Goal: Check status

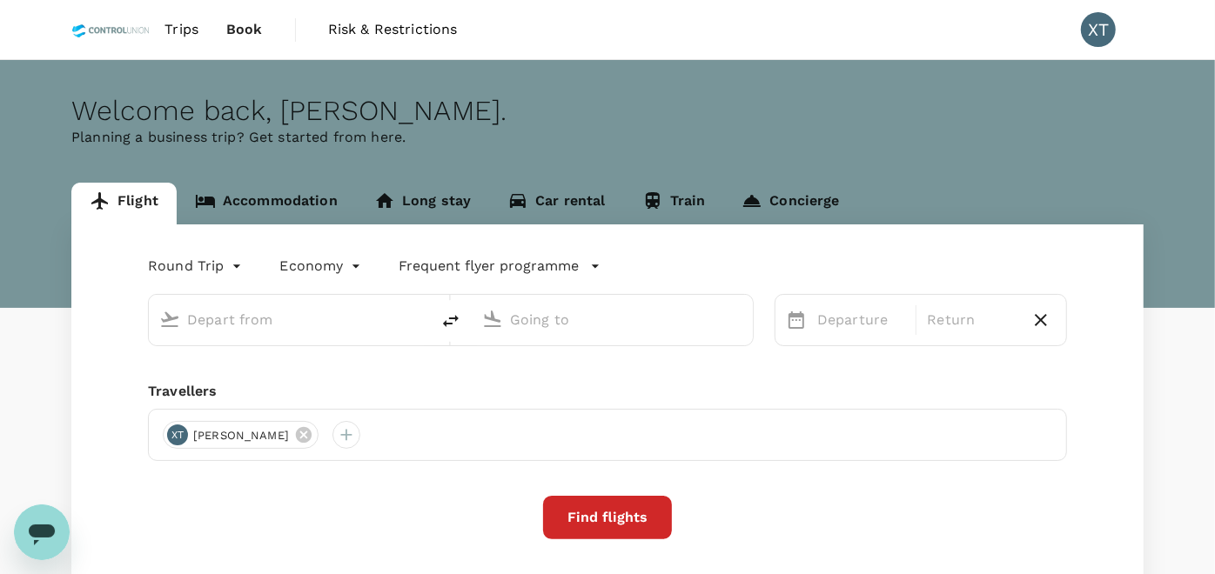
type input "Kuala Lumpur Intl ([GEOGRAPHIC_DATA])"
type input "Tawau (TWU)"
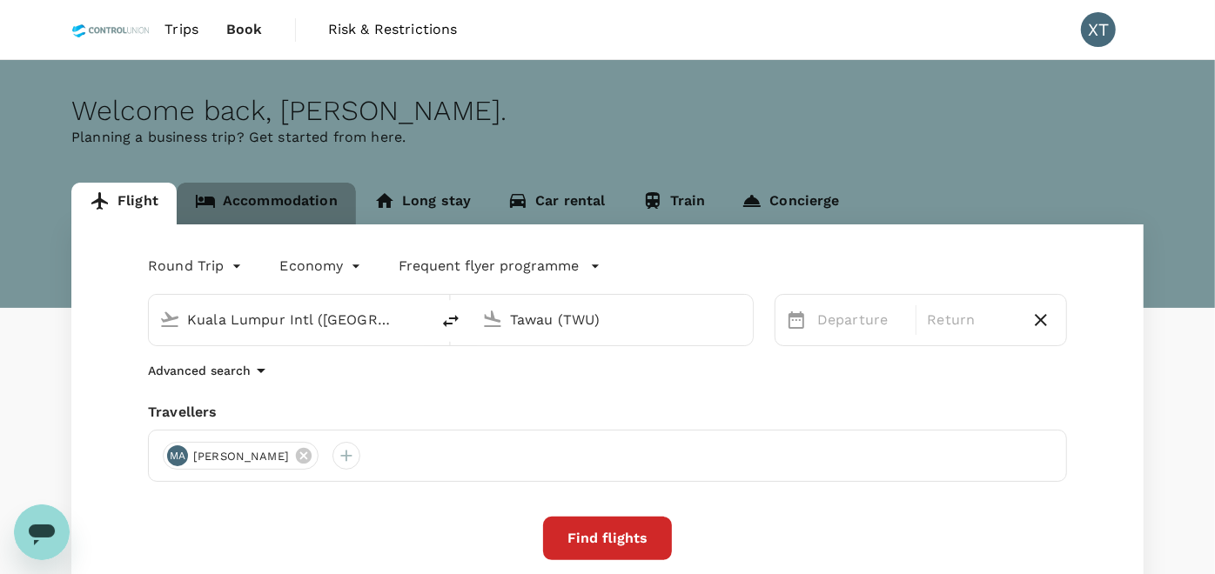
click at [331, 217] on link "Accommodation" at bounding box center [266, 204] width 179 height 42
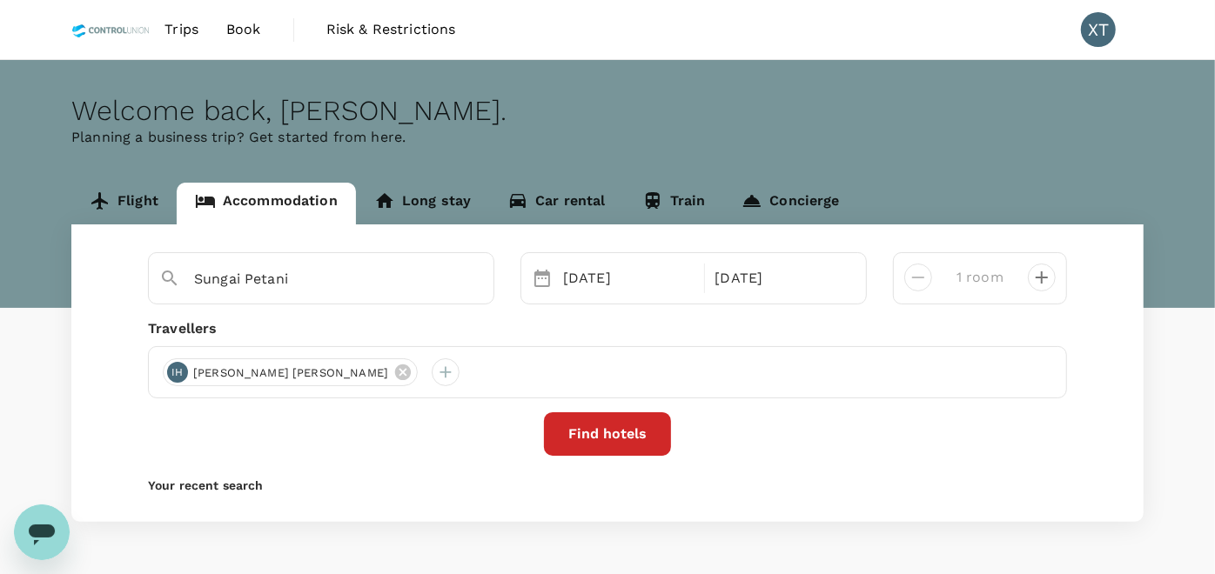
click at [232, 33] on span "Book" at bounding box center [243, 29] width 35 height 21
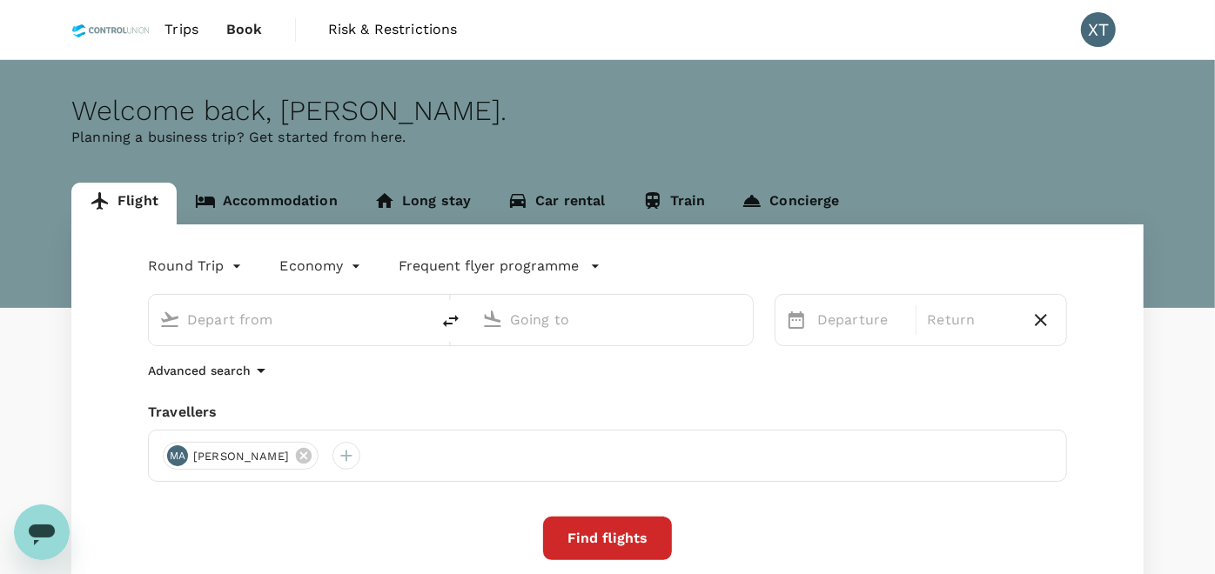
type input "Kuala Lumpur Intl ([GEOGRAPHIC_DATA])"
type input "Tawau (TWU)"
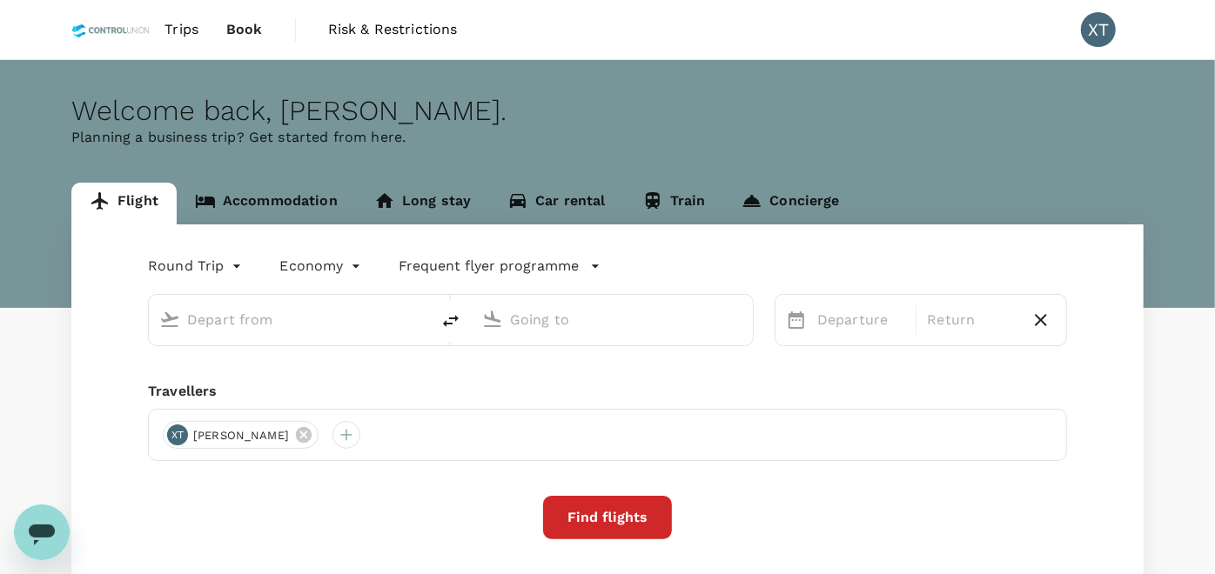
type input "Kuala Lumpur Intl ([GEOGRAPHIC_DATA])"
type input "Tawau (TWU)"
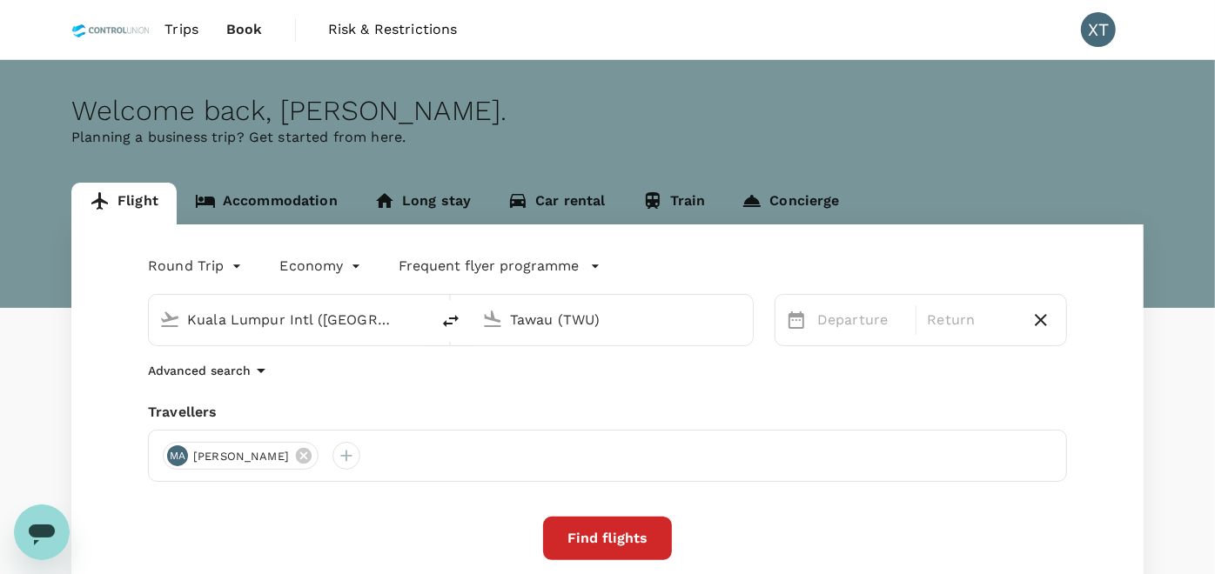
click at [263, 30] on link "Book" at bounding box center [244, 29] width 64 height 59
click at [234, 30] on span "Book" at bounding box center [244, 29] width 37 height 21
click at [236, 36] on span "Book" at bounding box center [244, 29] width 37 height 21
click at [172, 36] on span "Trips" at bounding box center [182, 29] width 34 height 21
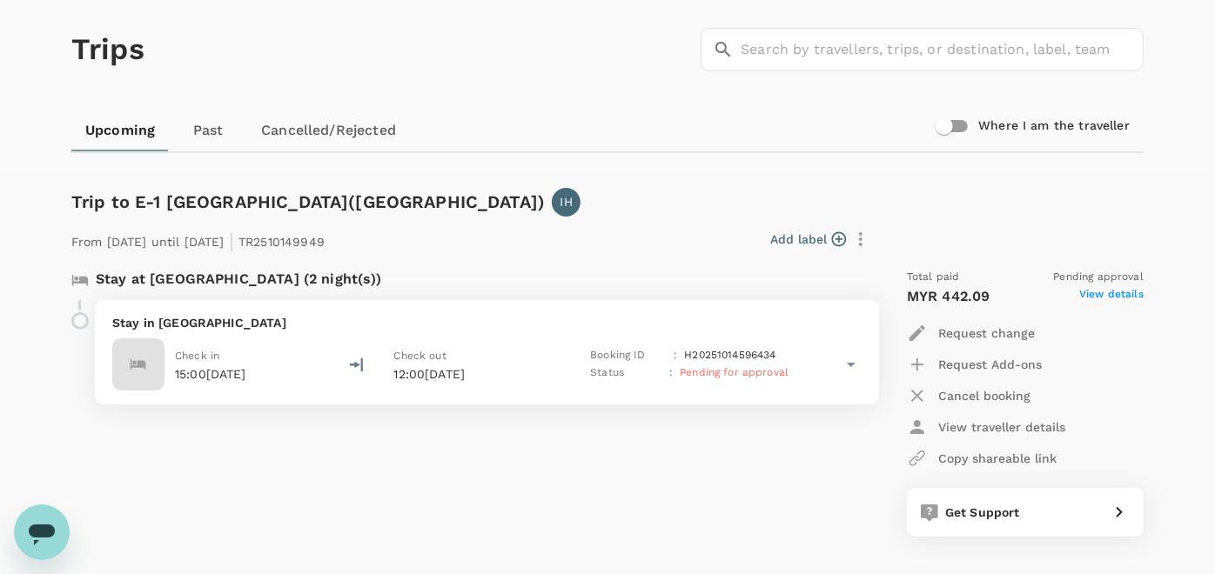
scroll to position [97, 0]
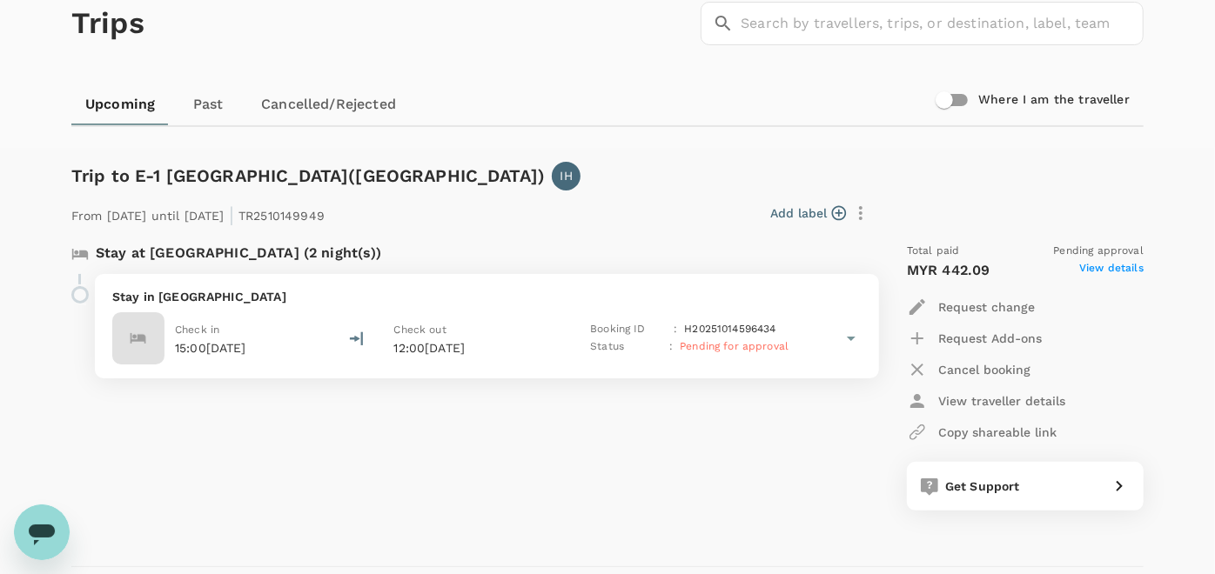
click at [748, 340] on span "Pending for approval" at bounding box center [734, 346] width 109 height 12
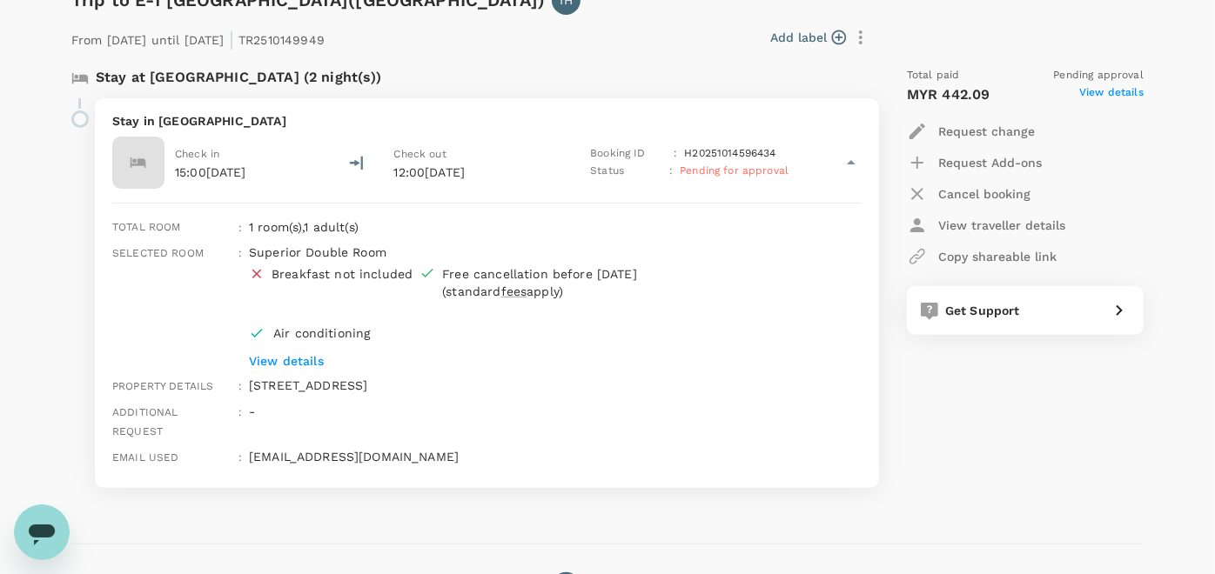
scroll to position [290, 0]
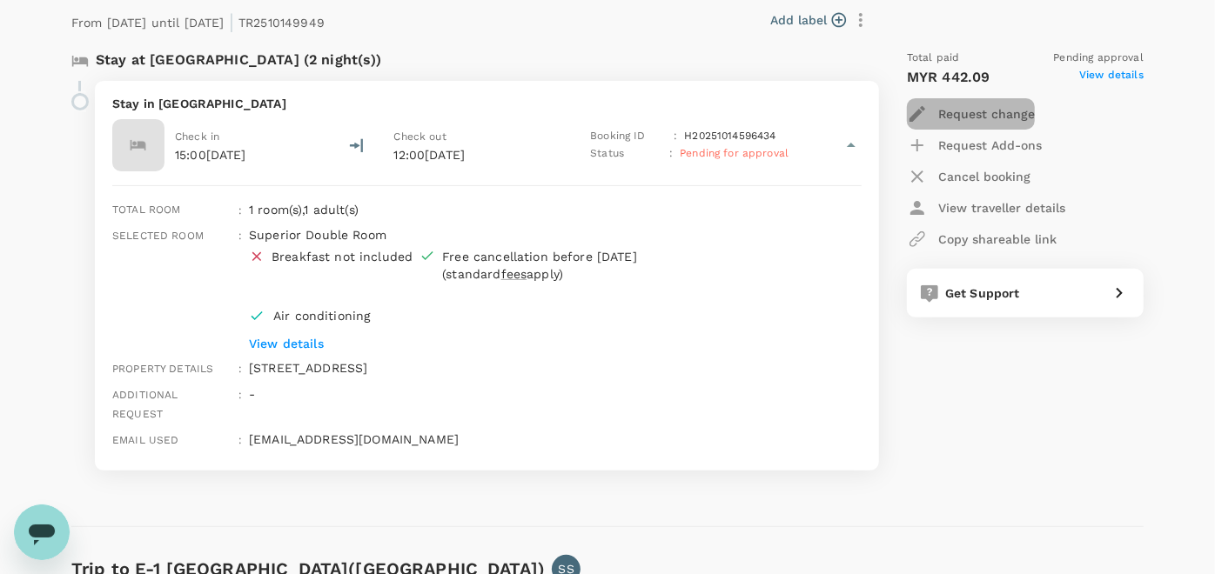
click at [961, 112] on p "Request change" at bounding box center [986, 113] width 97 height 17
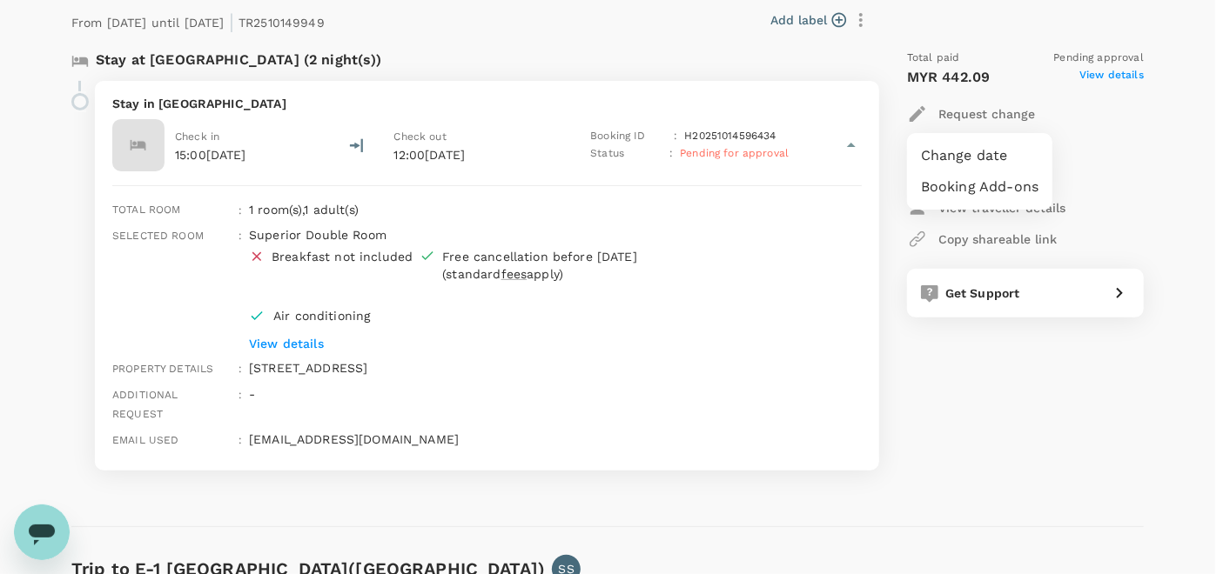
click at [1069, 102] on div at bounding box center [615, 287] width 1230 height 574
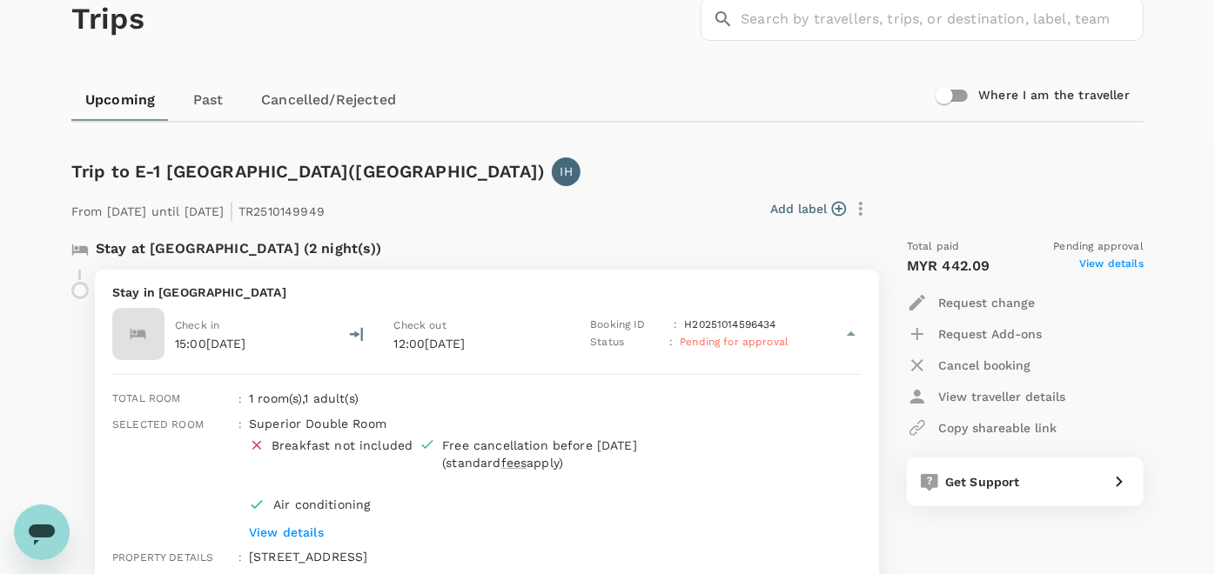
scroll to position [97, 0]
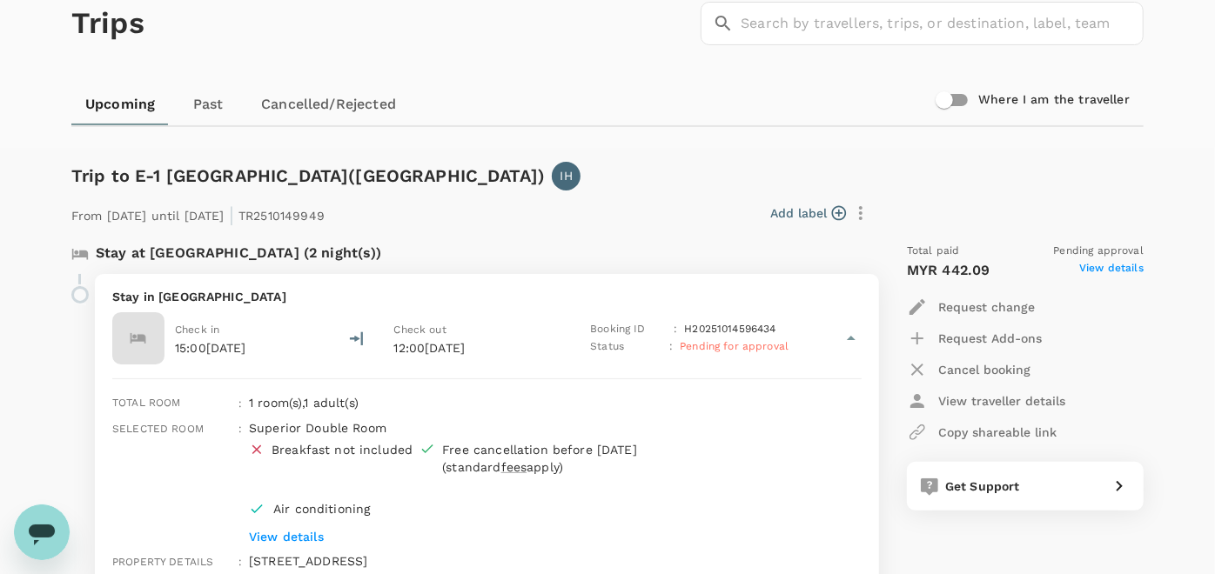
click at [1104, 264] on span "View details" at bounding box center [1111, 270] width 64 height 21
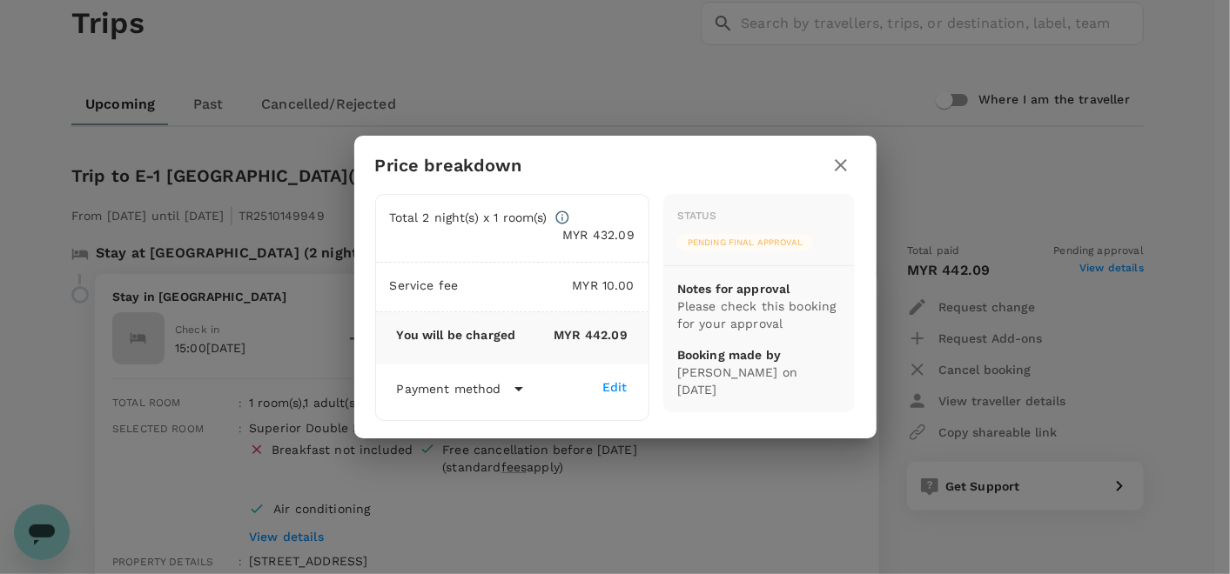
click at [748, 319] on p "Please check this booking for your approval" at bounding box center [759, 315] width 165 height 35
click at [766, 320] on p "Please check this booking for your approval" at bounding box center [759, 315] width 165 height 35
drag, startPoint x: 785, startPoint y: 322, endPoint x: 651, endPoint y: 308, distance: 134.8
click at [651, 308] on div "Status Pending final approval Notes for approval Please check this booking for …" at bounding box center [752, 300] width 206 height 240
drag, startPoint x: 651, startPoint y: 308, endPoint x: 792, endPoint y: 306, distance: 141.0
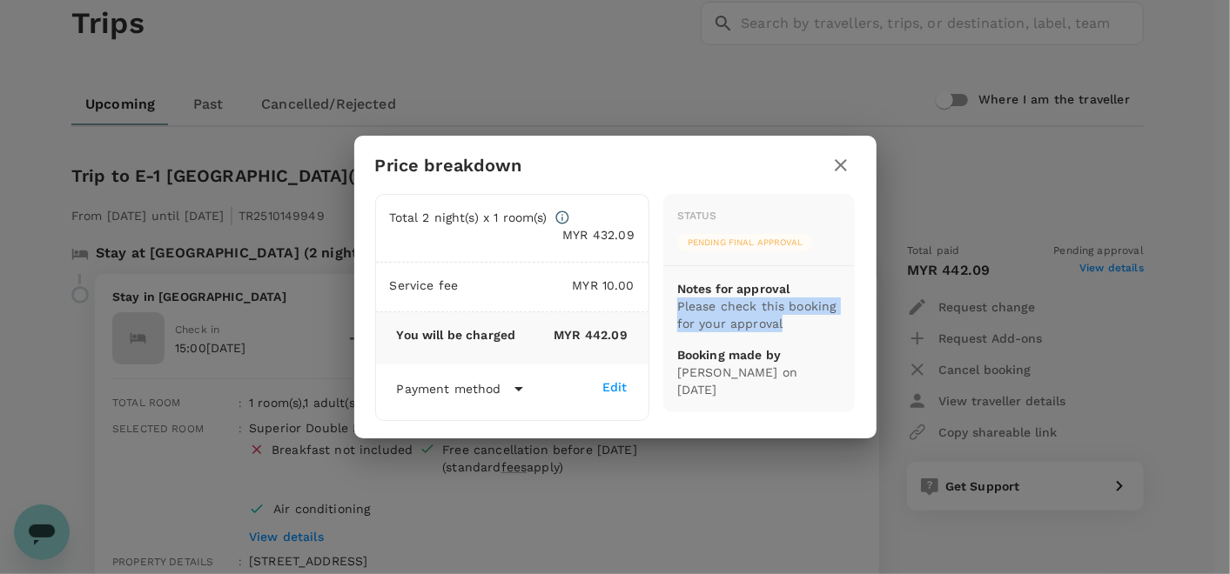
click at [792, 306] on p "Please check this booking for your approval" at bounding box center [759, 315] width 165 height 35
click at [849, 167] on icon "button" at bounding box center [840, 165] width 21 height 21
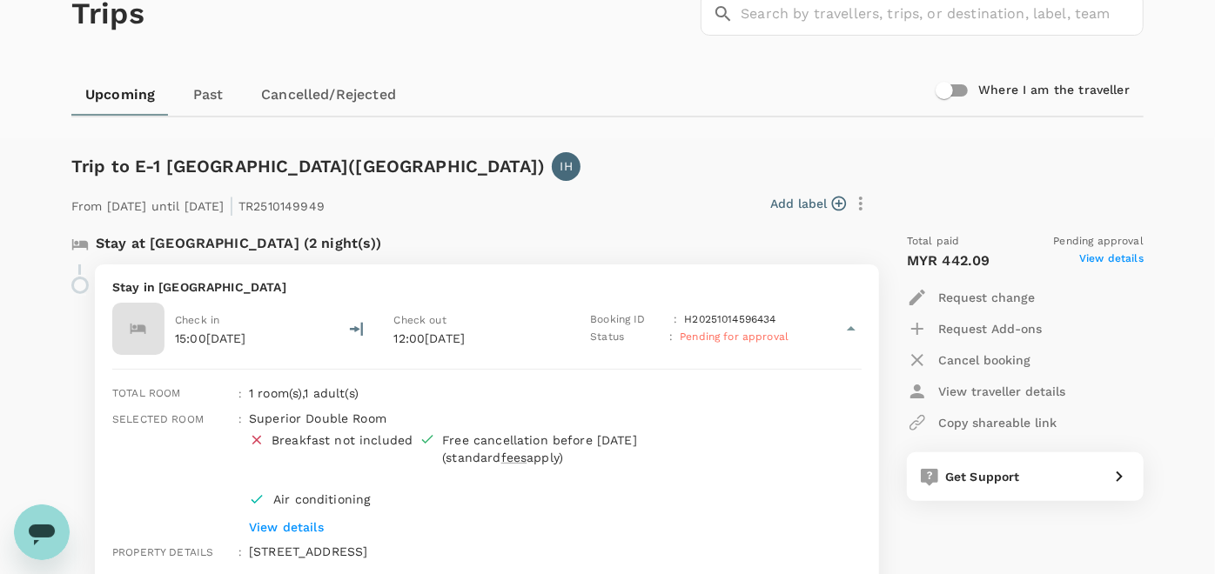
scroll to position [193, 0]
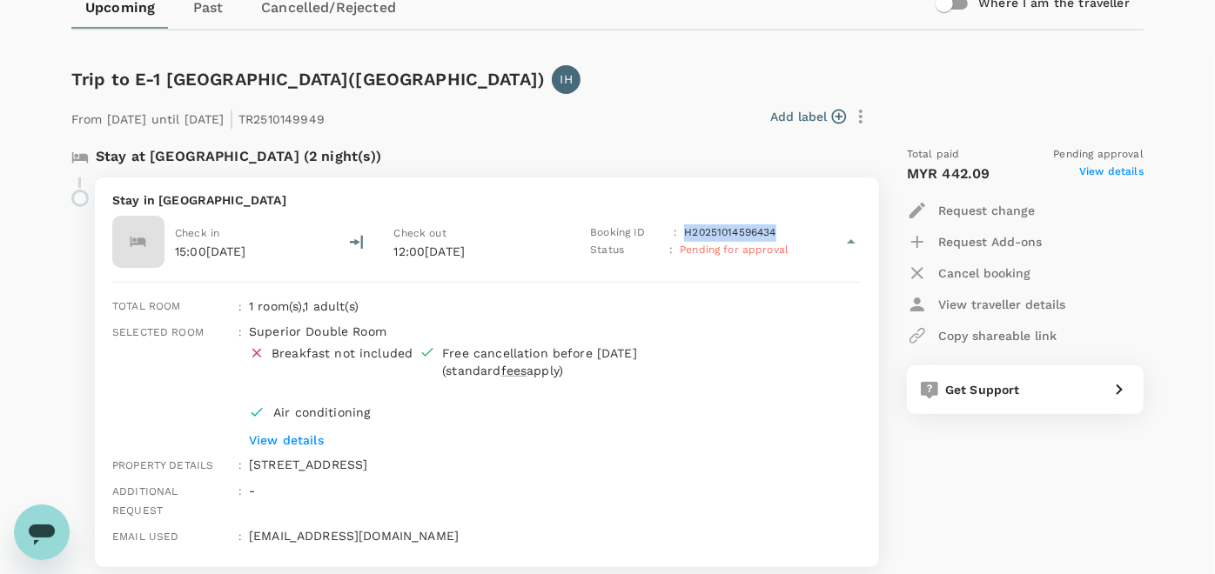
drag, startPoint x: 687, startPoint y: 227, endPoint x: 790, endPoint y: 228, distance: 103.6
click at [790, 228] on div "Check in 15:00[DATE] Check out 12:00[DATE] Booking ID : H20251014596434 Status …" at bounding box center [486, 242] width 749 height 52
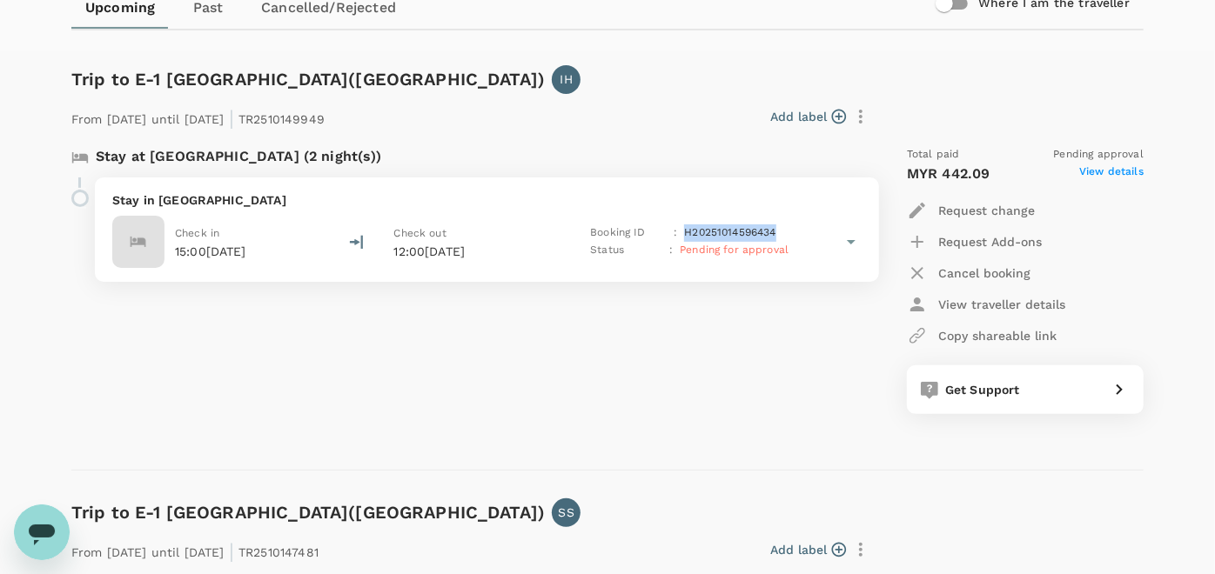
copy p "H20251014596434"
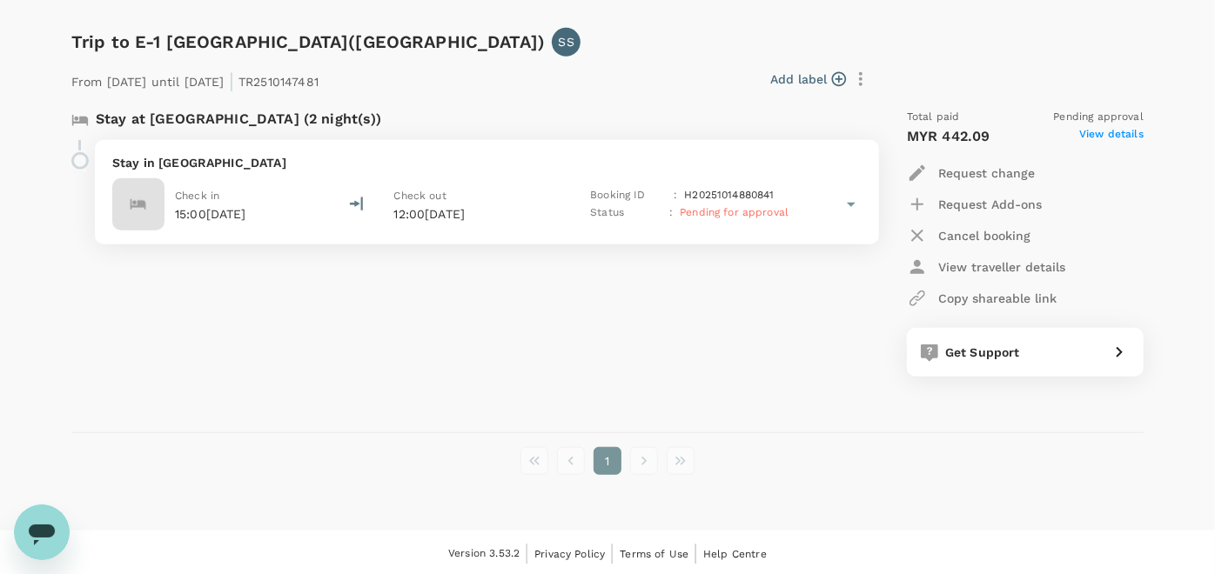
scroll to position [665, 0]
